Goal: Information Seeking & Learning: Learn about a topic

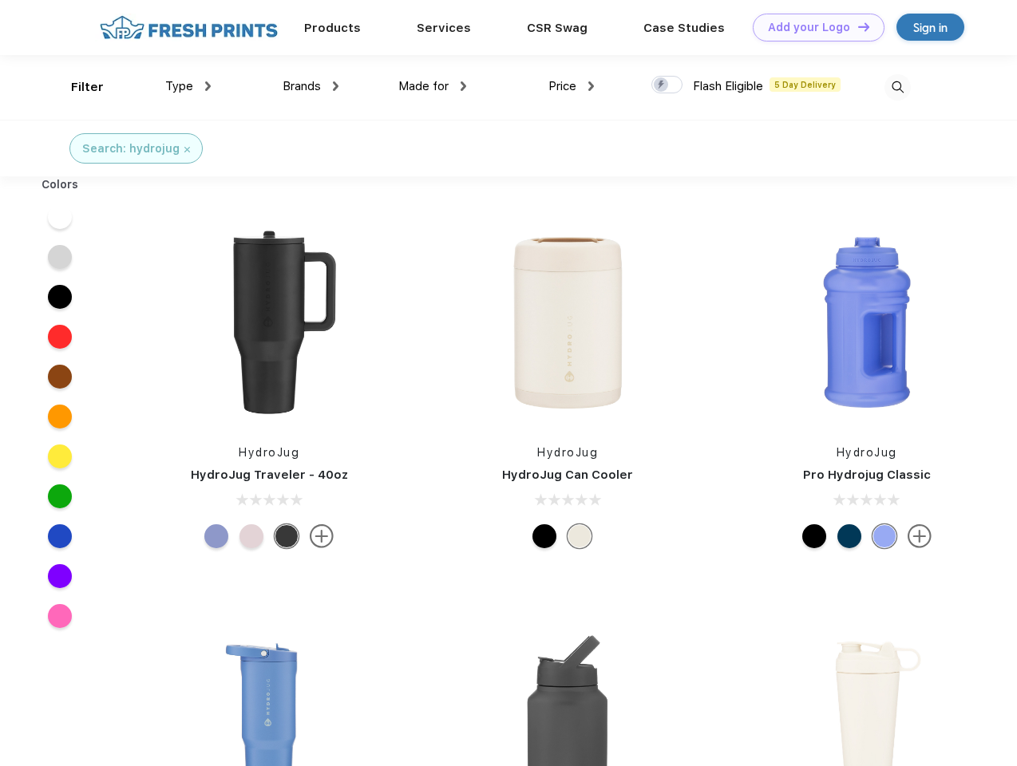
scroll to position [1, 0]
click at [813, 27] on link "Add your Logo Design Tool" at bounding box center [819, 28] width 132 height 28
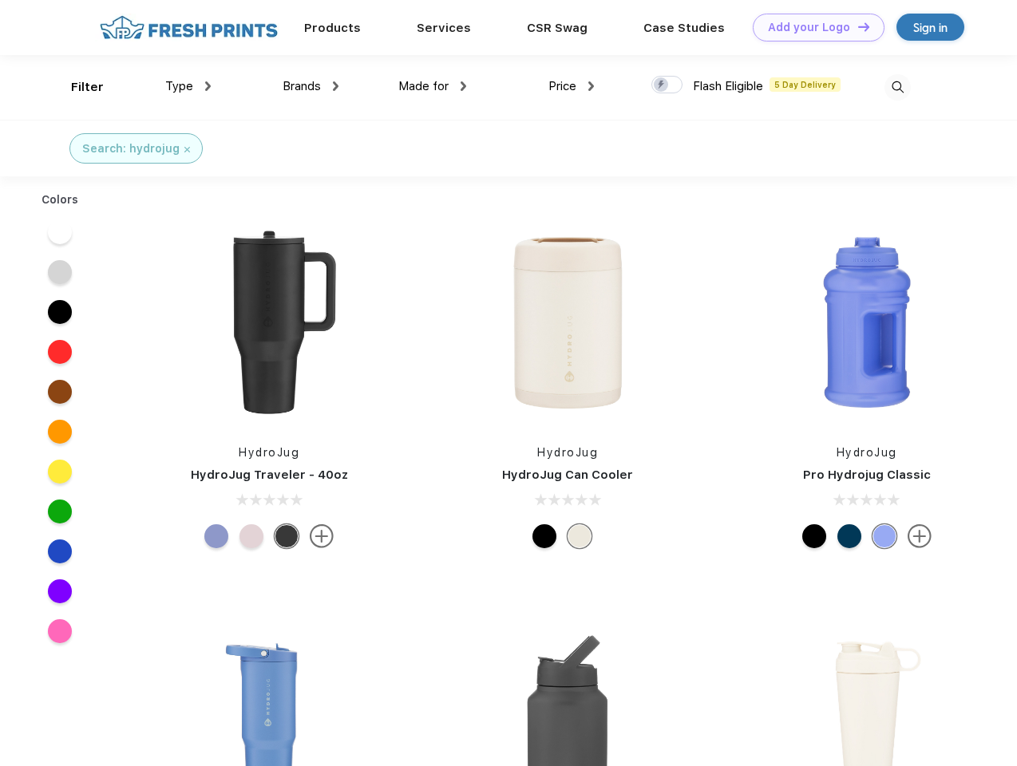
click at [0, 0] on div "Design Tool" at bounding box center [0, 0] width 0 height 0
click at [856, 26] on link "Add your Logo Design Tool" at bounding box center [819, 28] width 132 height 28
click at [77, 87] on div "Filter" at bounding box center [87, 87] width 33 height 18
click at [188, 86] on span "Type" at bounding box center [179, 86] width 28 height 14
click at [311, 86] on span "Brands" at bounding box center [302, 86] width 38 height 14
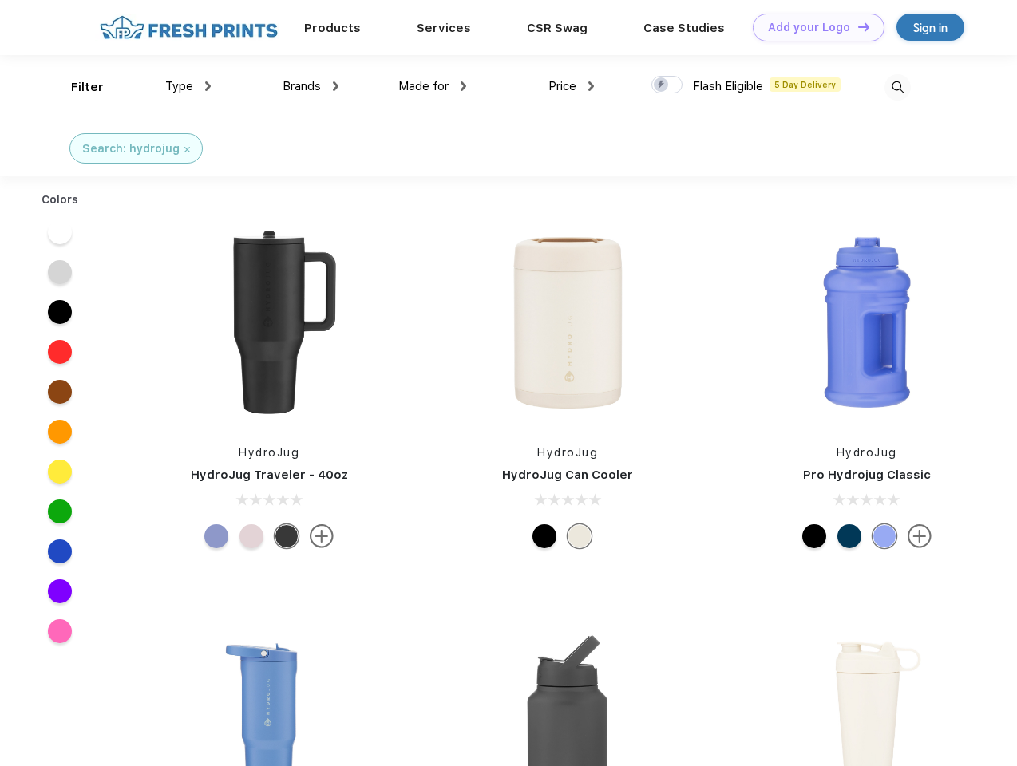
click at [433, 86] on span "Made for" at bounding box center [423, 86] width 50 height 14
click at [572, 86] on span "Price" at bounding box center [562, 86] width 28 height 14
click at [667, 85] on div at bounding box center [666, 85] width 31 height 18
click at [662, 85] on input "checkbox" at bounding box center [656, 80] width 10 height 10
click at [897, 87] on img at bounding box center [897, 87] width 26 height 26
